Goal: Task Accomplishment & Management: Manage account settings

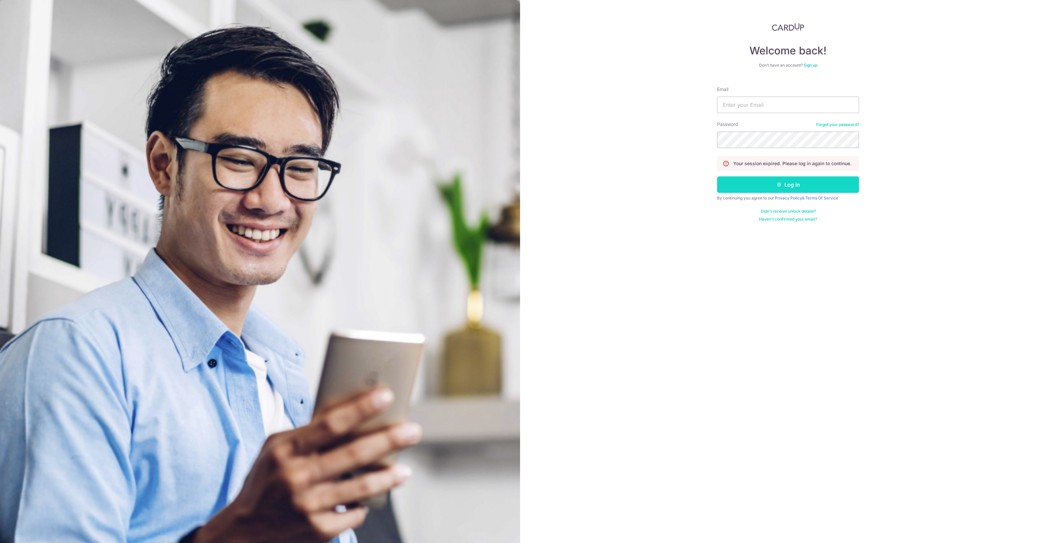
type input "[EMAIL_ADDRESS][DOMAIN_NAME]"
click at [764, 182] on button "Log in" at bounding box center [788, 184] width 142 height 16
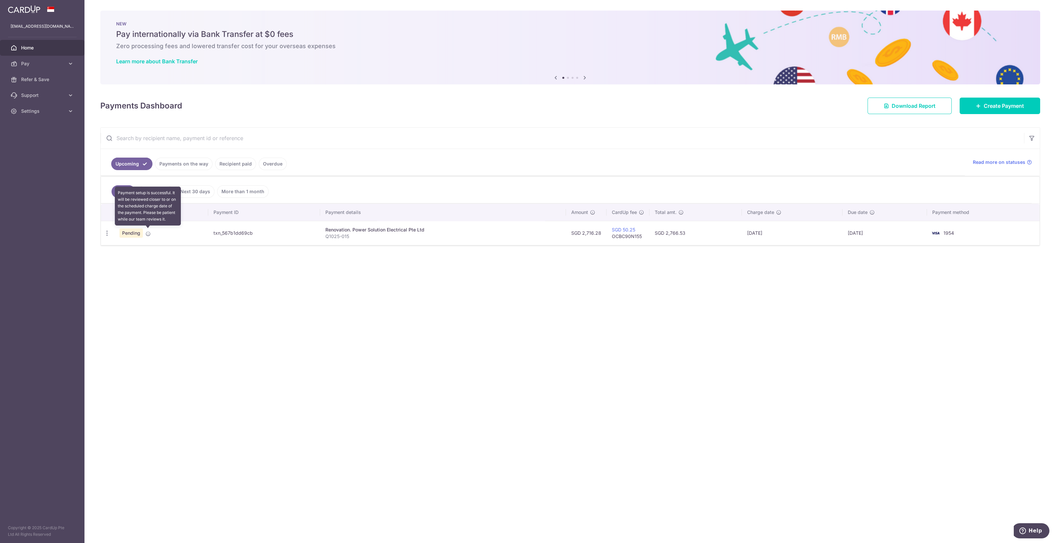
click at [148, 231] on icon at bounding box center [147, 233] width 5 height 5
